Goal: Find specific page/section: Find specific page/section

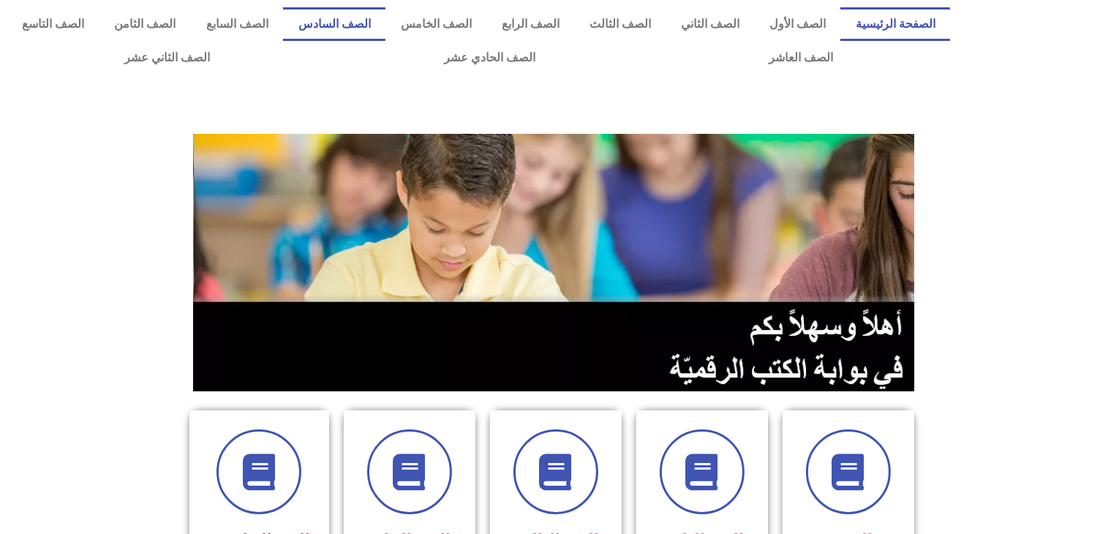
click at [385, 26] on link "الصف السادس" at bounding box center [334, 24] width 102 height 34
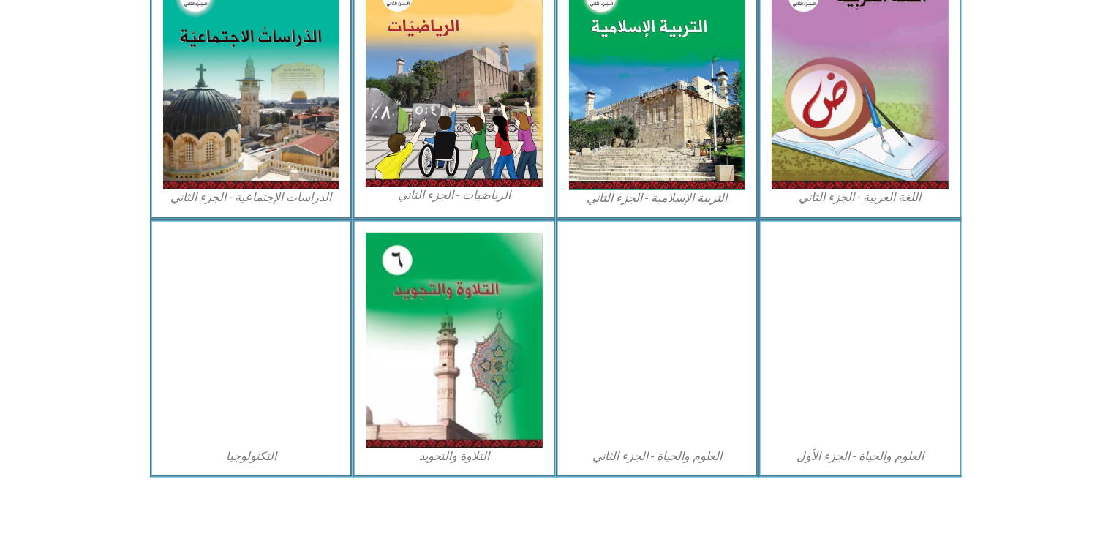
scroll to position [771, 0]
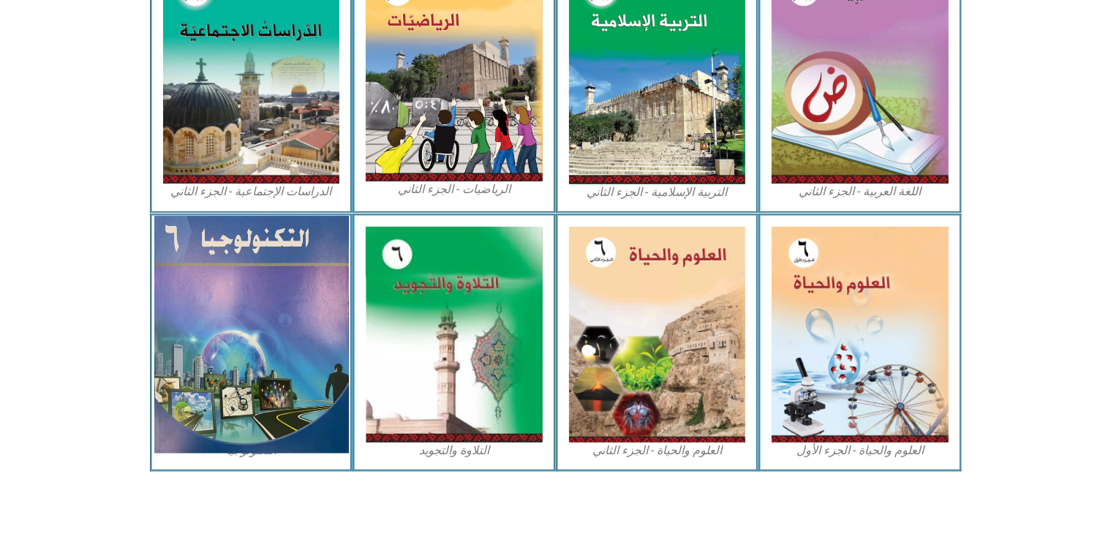
click at [327, 245] on img at bounding box center [251, 334] width 194 height 237
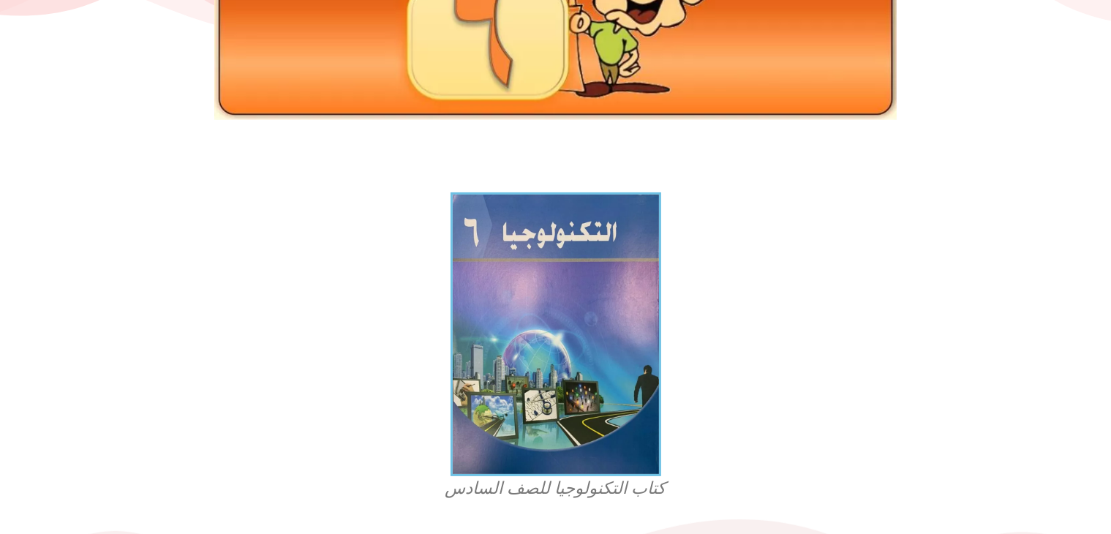
scroll to position [307, 0]
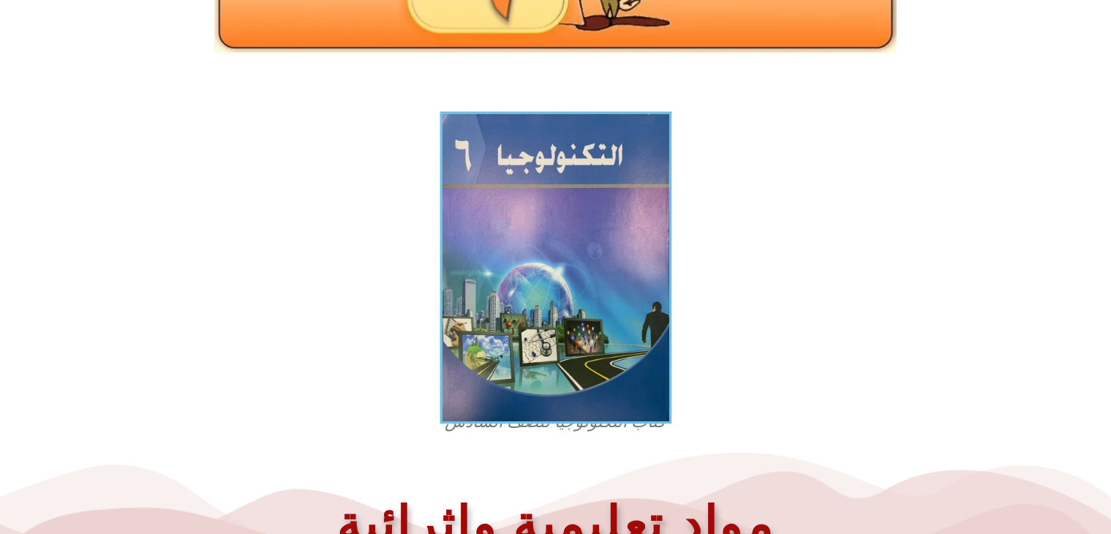
click at [549, 270] on img at bounding box center [555, 268] width 232 height 312
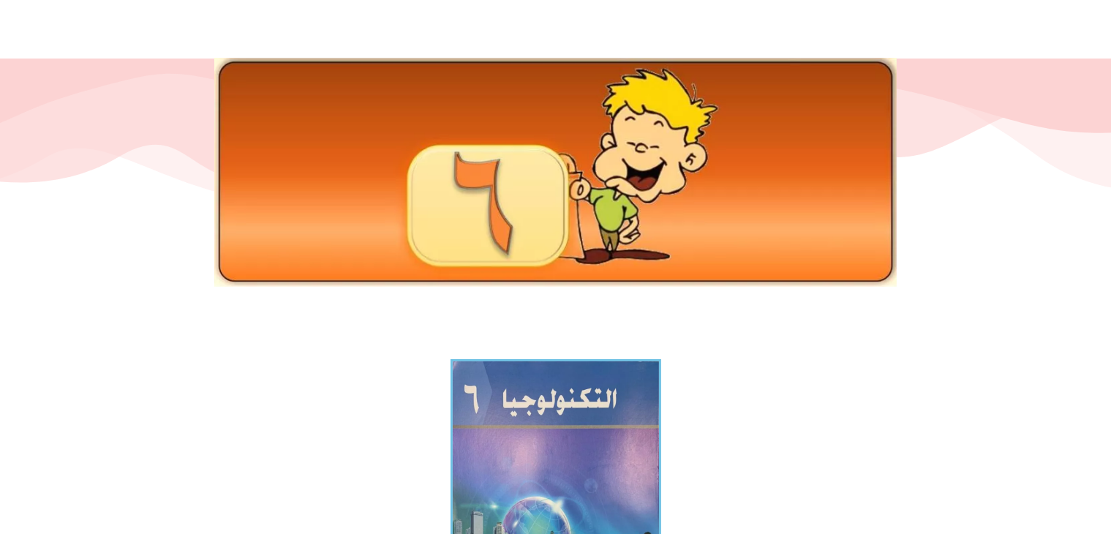
scroll to position [0, 0]
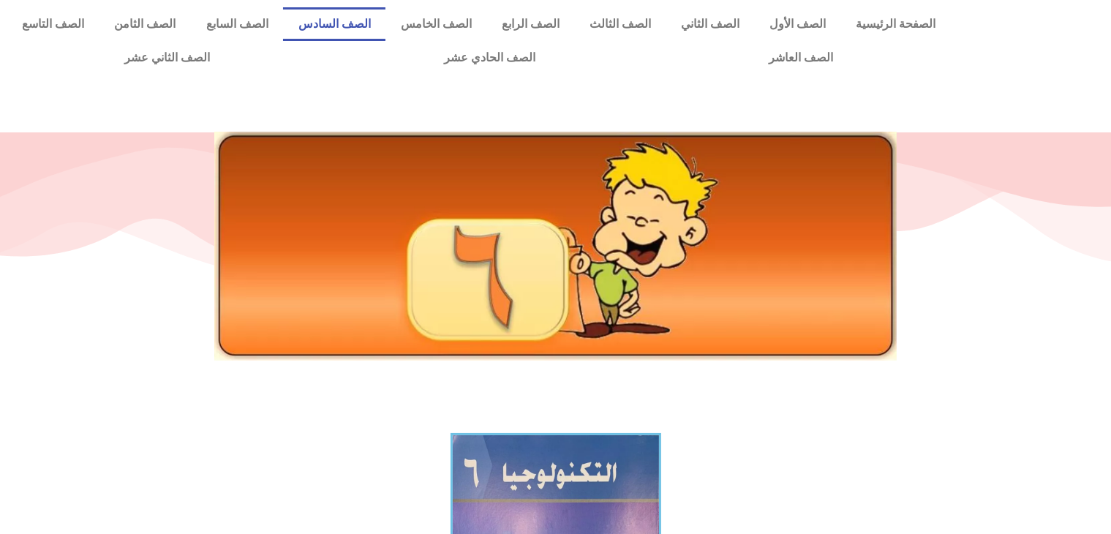
click at [370, 18] on link "الصف السادس" at bounding box center [334, 24] width 102 height 34
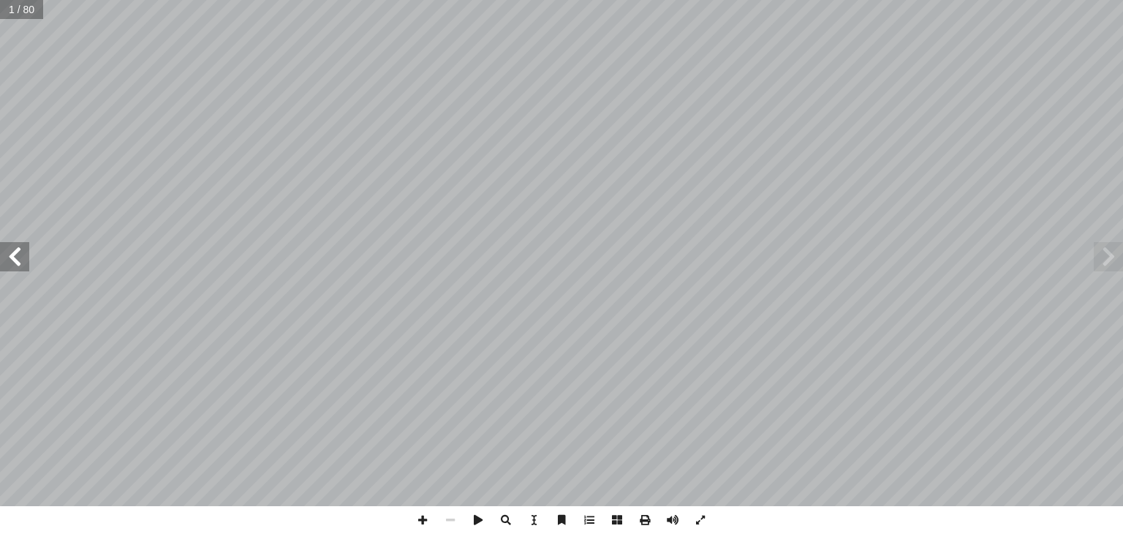
click at [24, 261] on span at bounding box center [14, 256] width 29 height 29
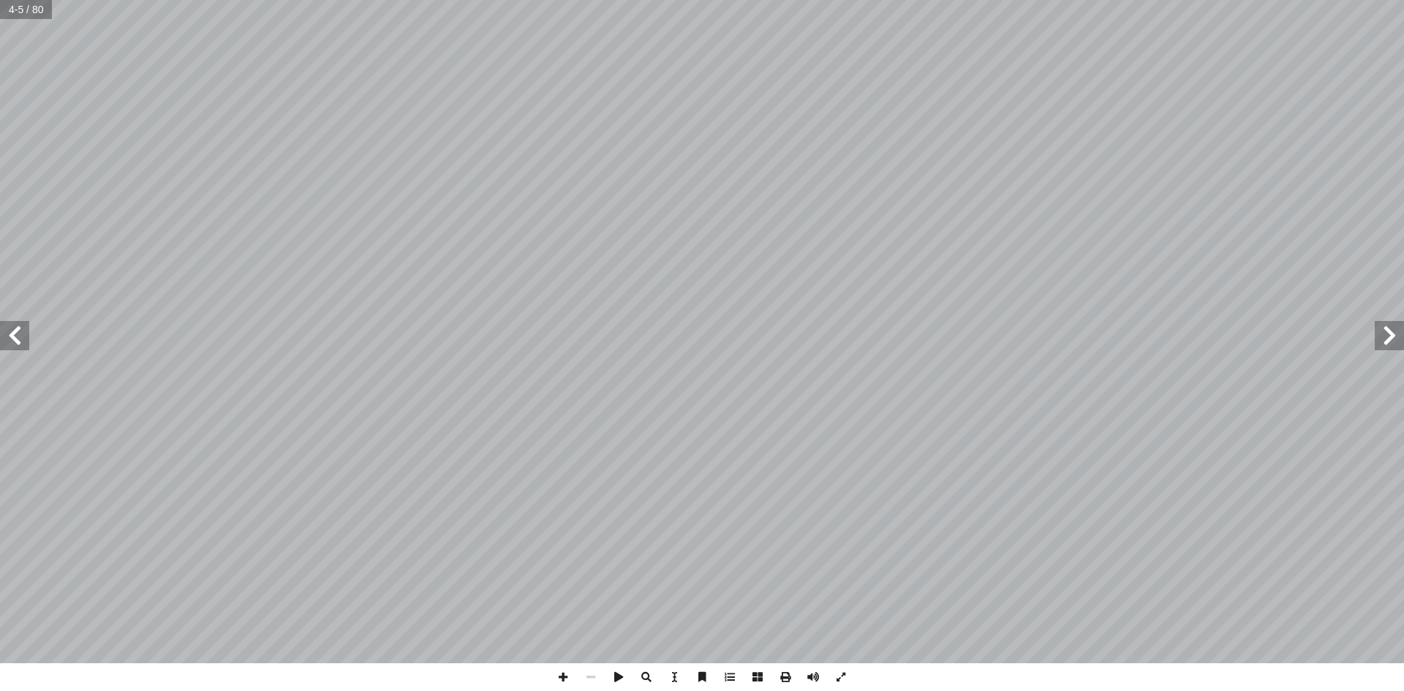
click at [24, 336] on span at bounding box center [14, 335] width 29 height 29
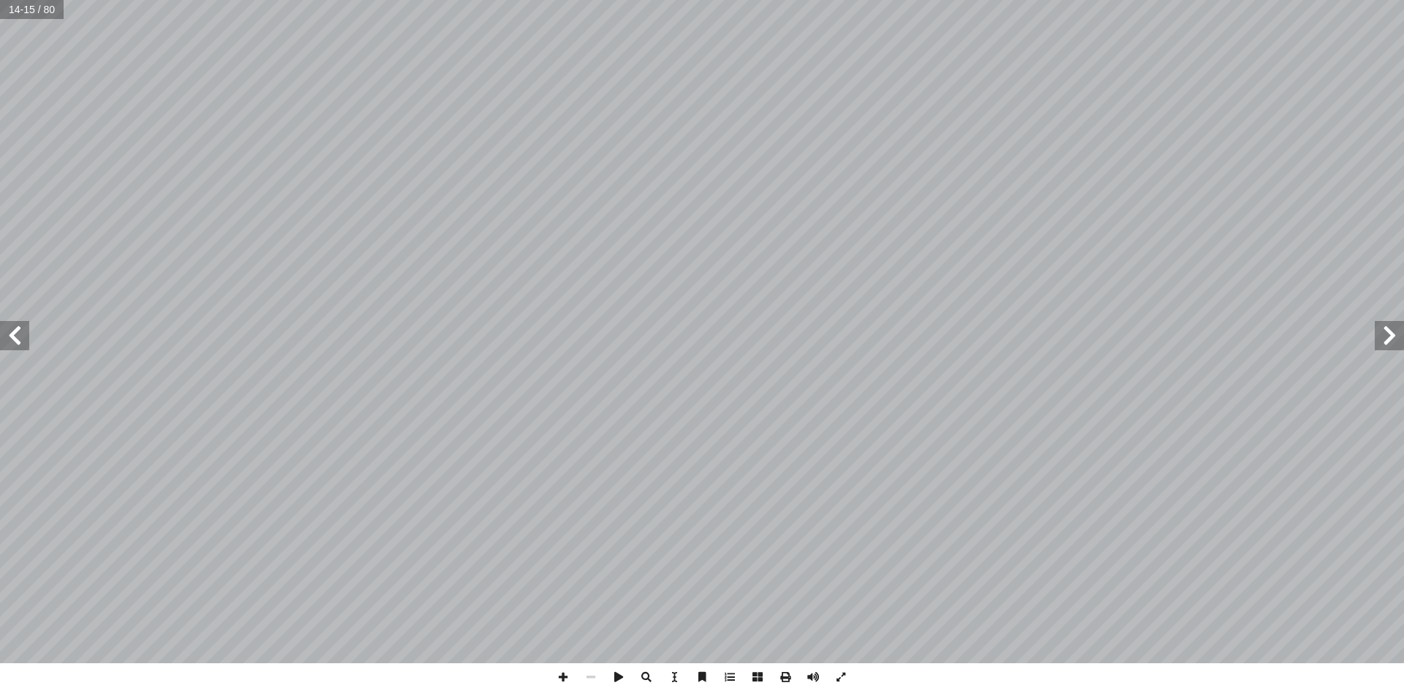
click at [24, 336] on span at bounding box center [14, 335] width 29 height 29
click at [1122, 334] on span at bounding box center [1388, 335] width 29 height 29
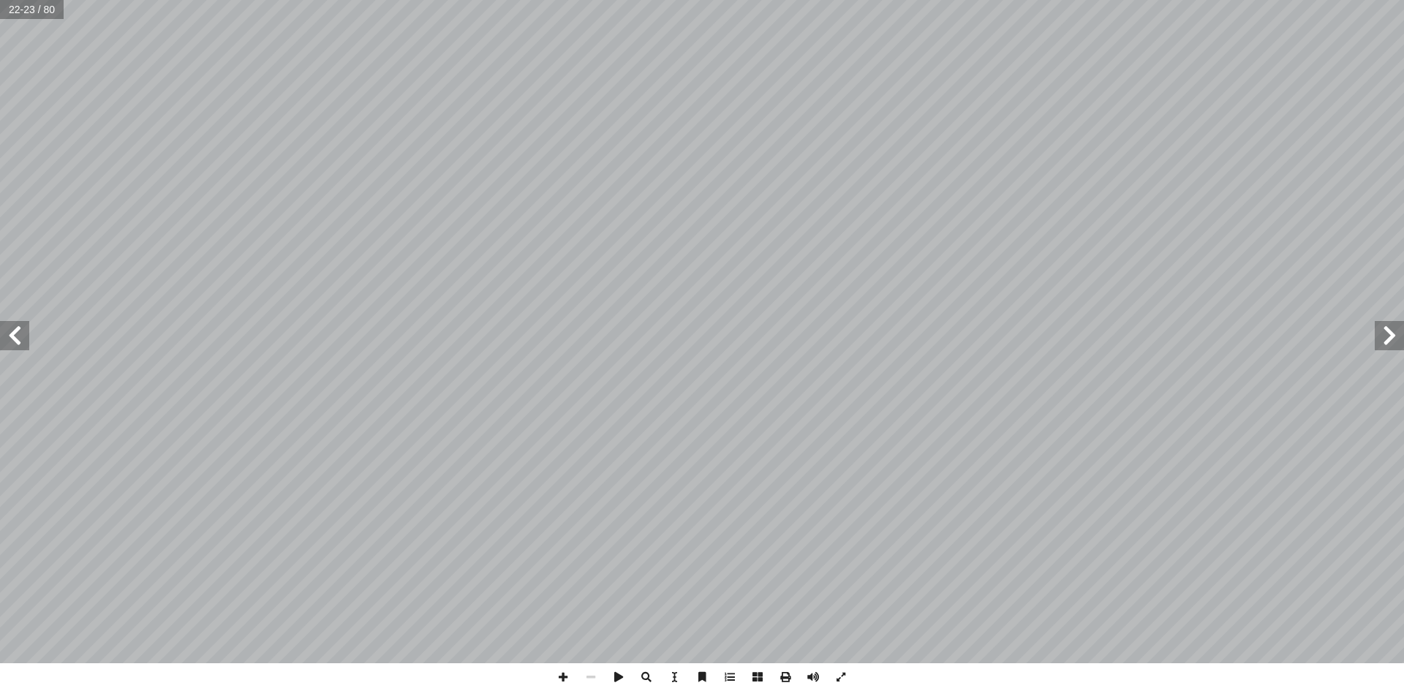
click at [1122, 334] on span at bounding box center [1388, 335] width 29 height 29
click at [10, 349] on span at bounding box center [14, 335] width 29 height 29
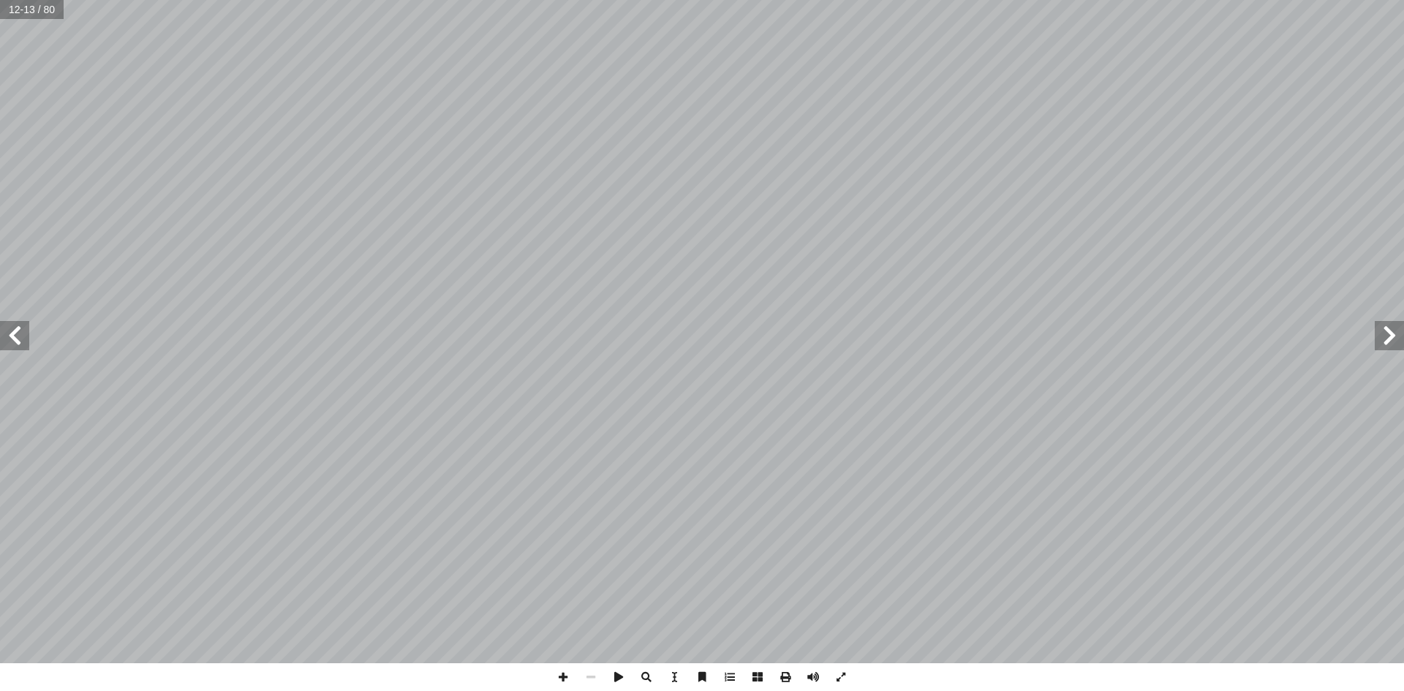
click at [10, 349] on span at bounding box center [14, 335] width 29 height 29
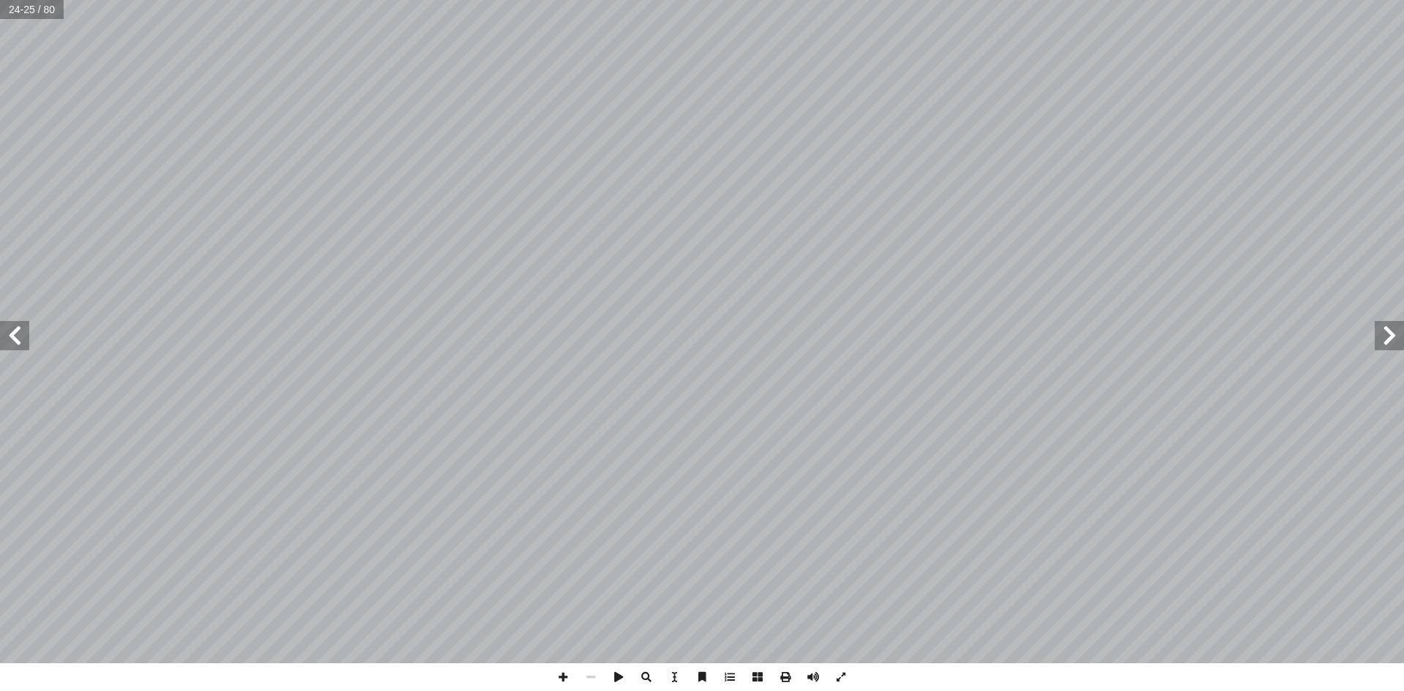
click at [23, 331] on span at bounding box center [14, 335] width 29 height 29
click at [1122, 332] on span at bounding box center [1388, 335] width 29 height 29
click at [18, 334] on span at bounding box center [14, 335] width 29 height 29
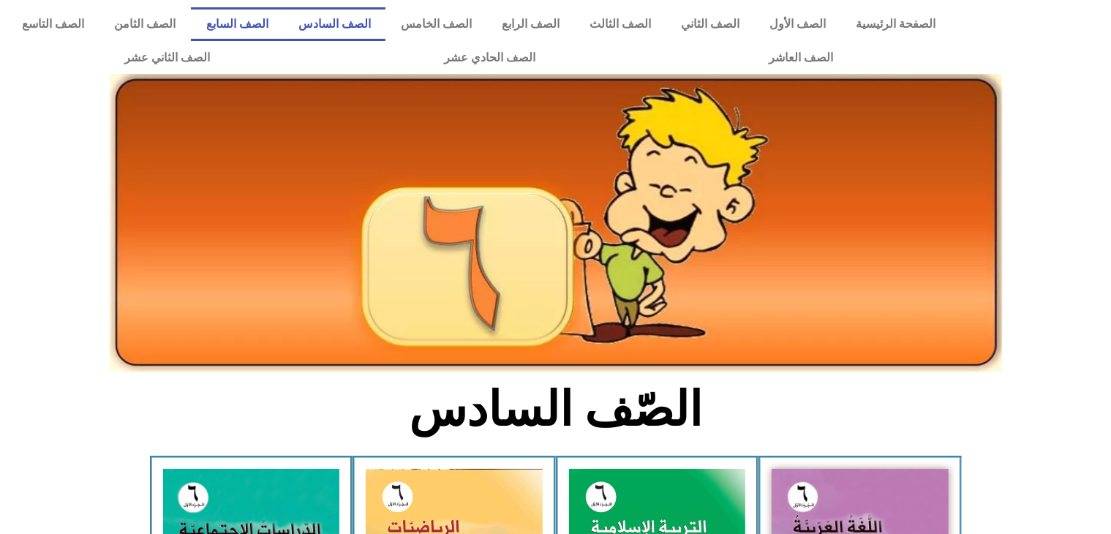
click at [283, 9] on link "الصف السابع" at bounding box center [237, 24] width 92 height 34
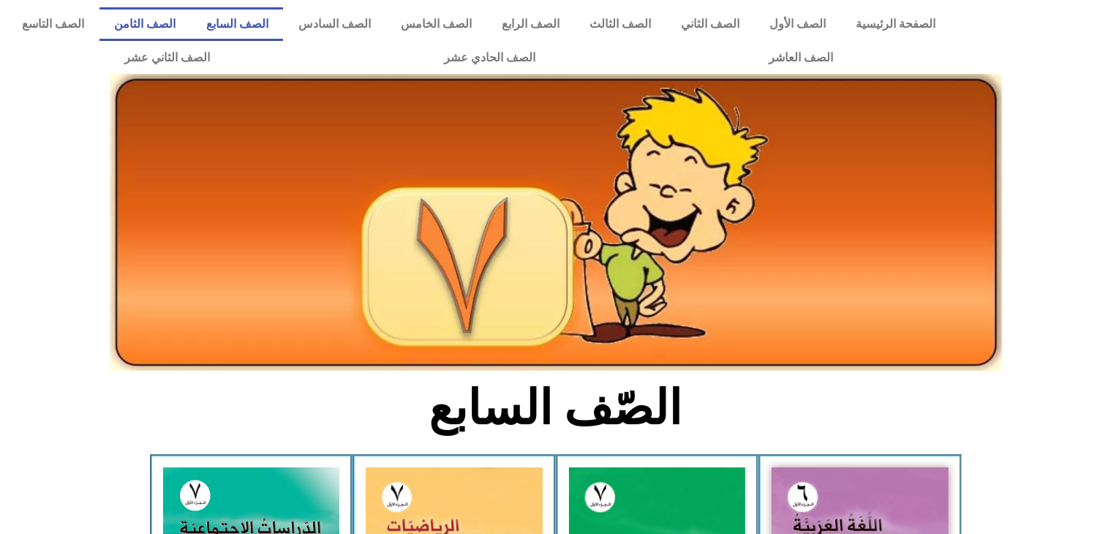
click at [191, 32] on link "الصف الثامن" at bounding box center [144, 24] width 91 height 34
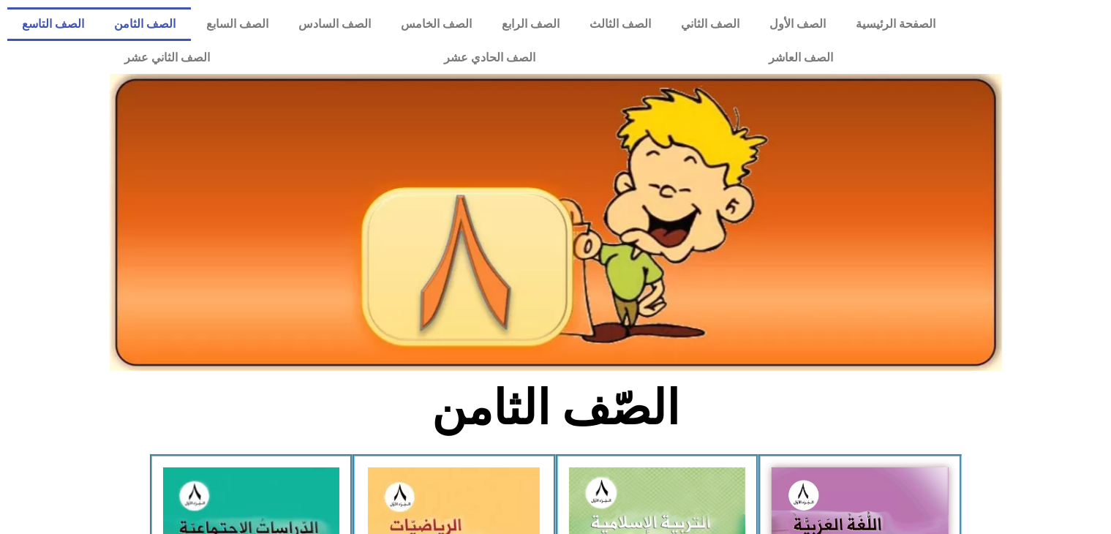
click at [99, 15] on link "الصف التاسع" at bounding box center [53, 24] width 92 height 34
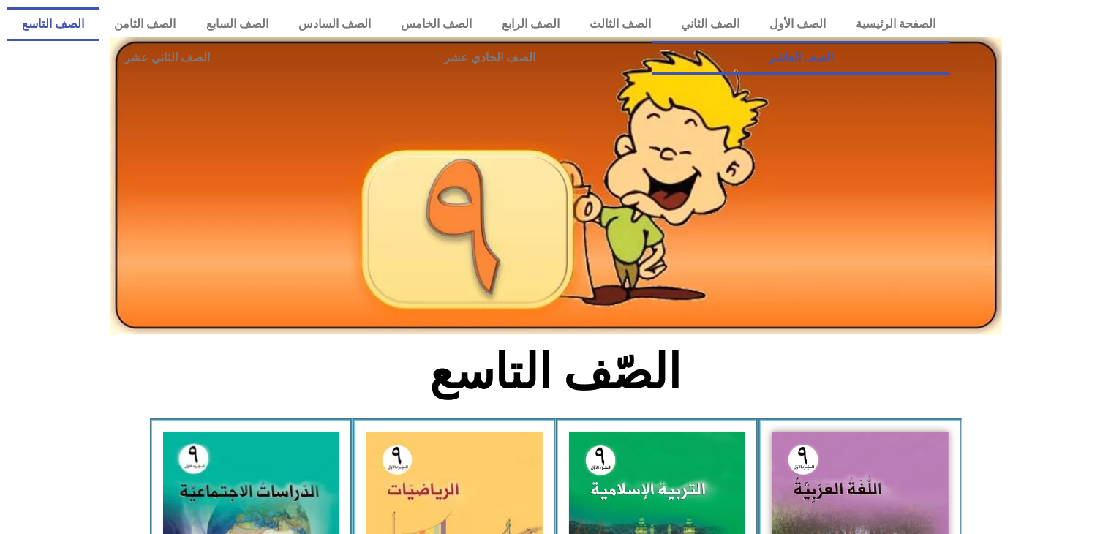
click at [652, 41] on link "الصف العاشر" at bounding box center [801, 58] width 298 height 34
